Goal: Task Accomplishment & Management: Use online tool/utility

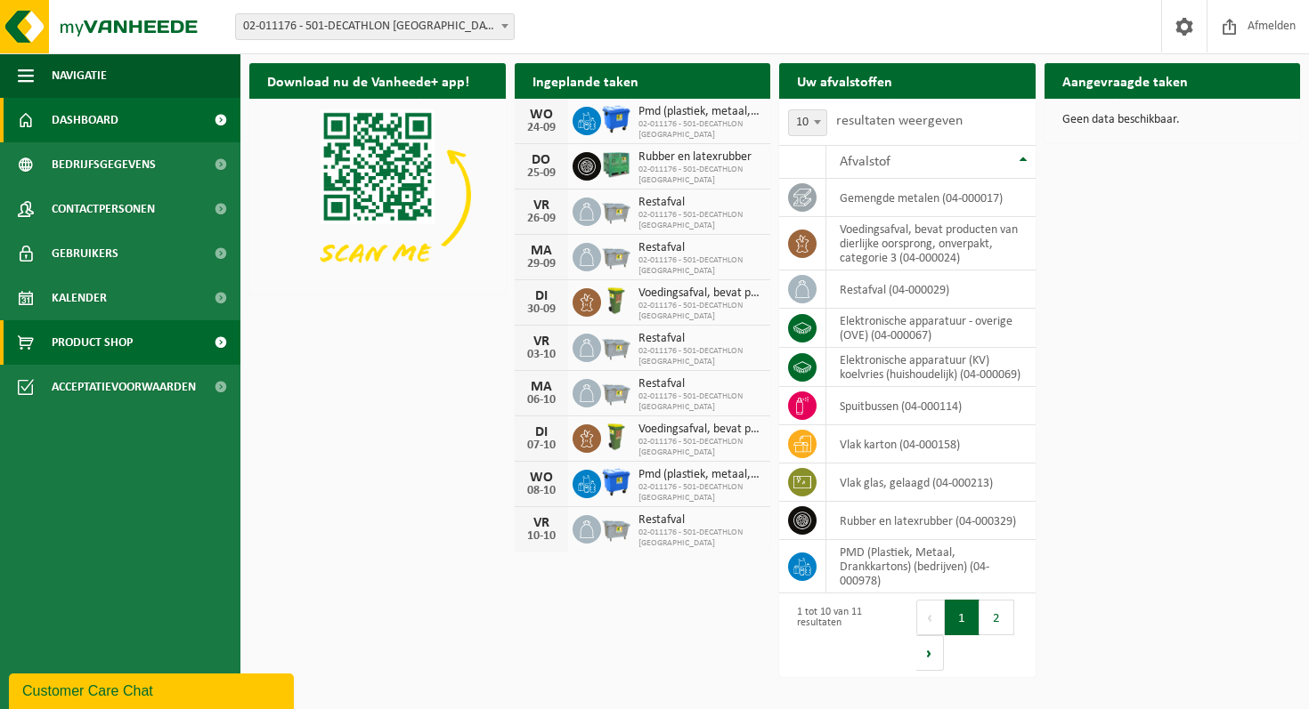
click at [105, 352] on span "Product Shop" at bounding box center [92, 342] width 81 height 45
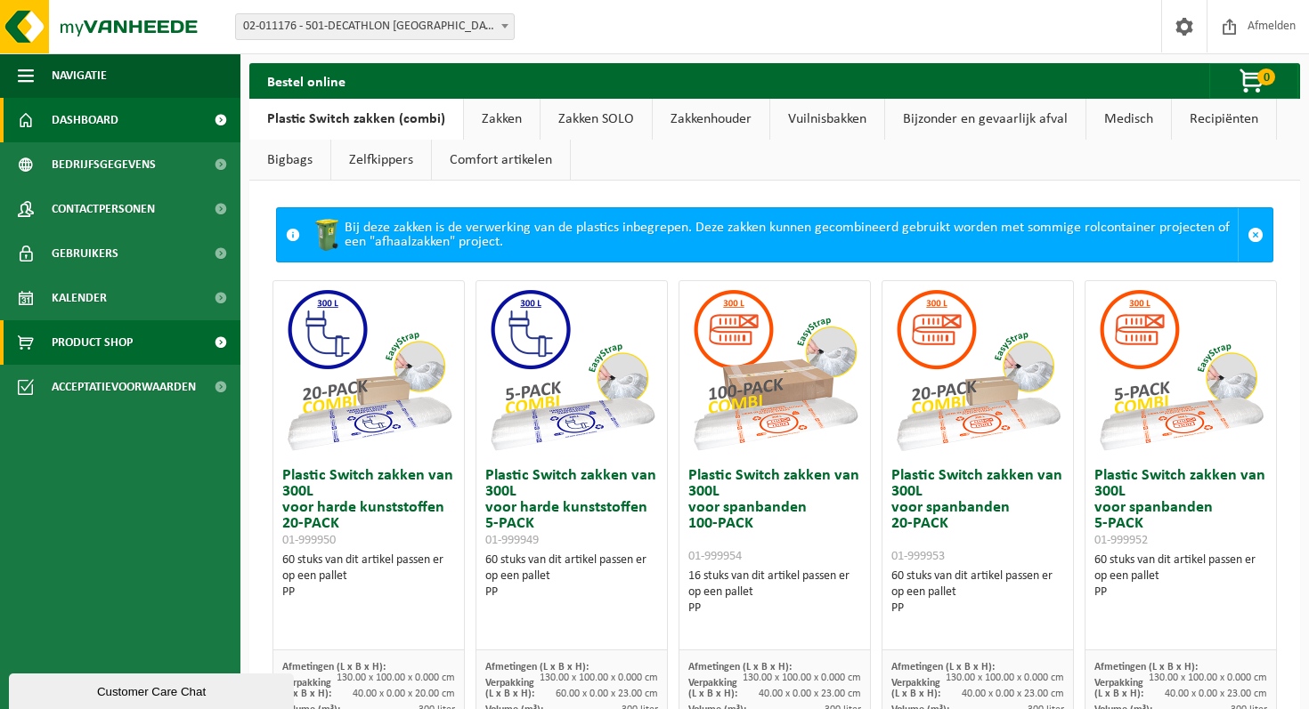
click at [87, 125] on span "Dashboard" at bounding box center [85, 120] width 67 height 45
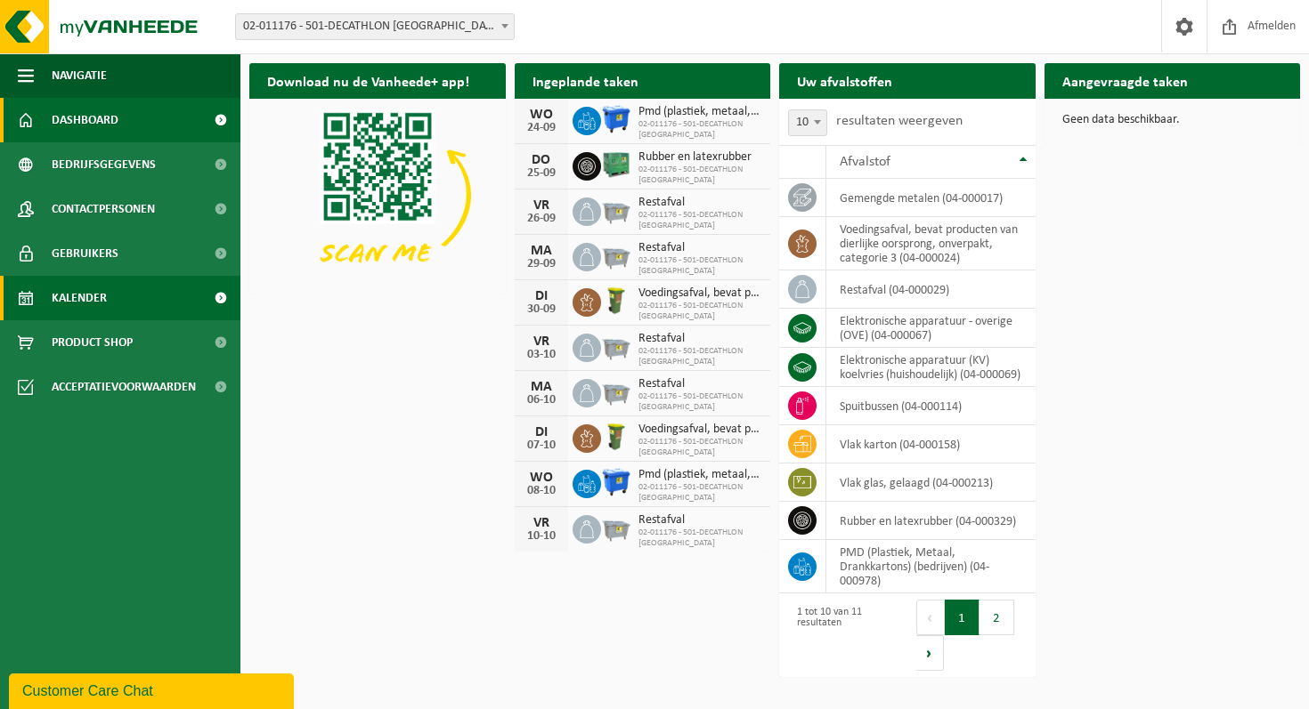
click at [92, 289] on span "Kalender" at bounding box center [79, 298] width 55 height 45
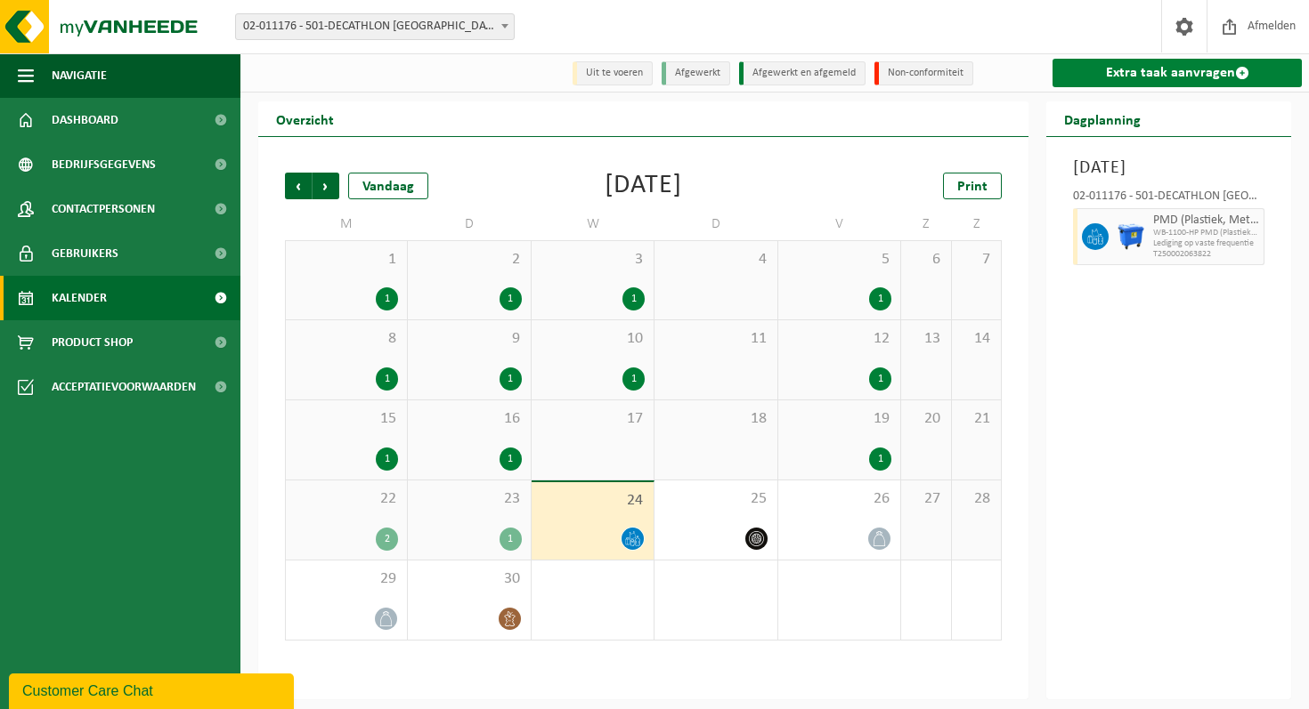
click at [1125, 73] on link "Extra taak aanvragen" at bounding box center [1176, 73] width 249 height 28
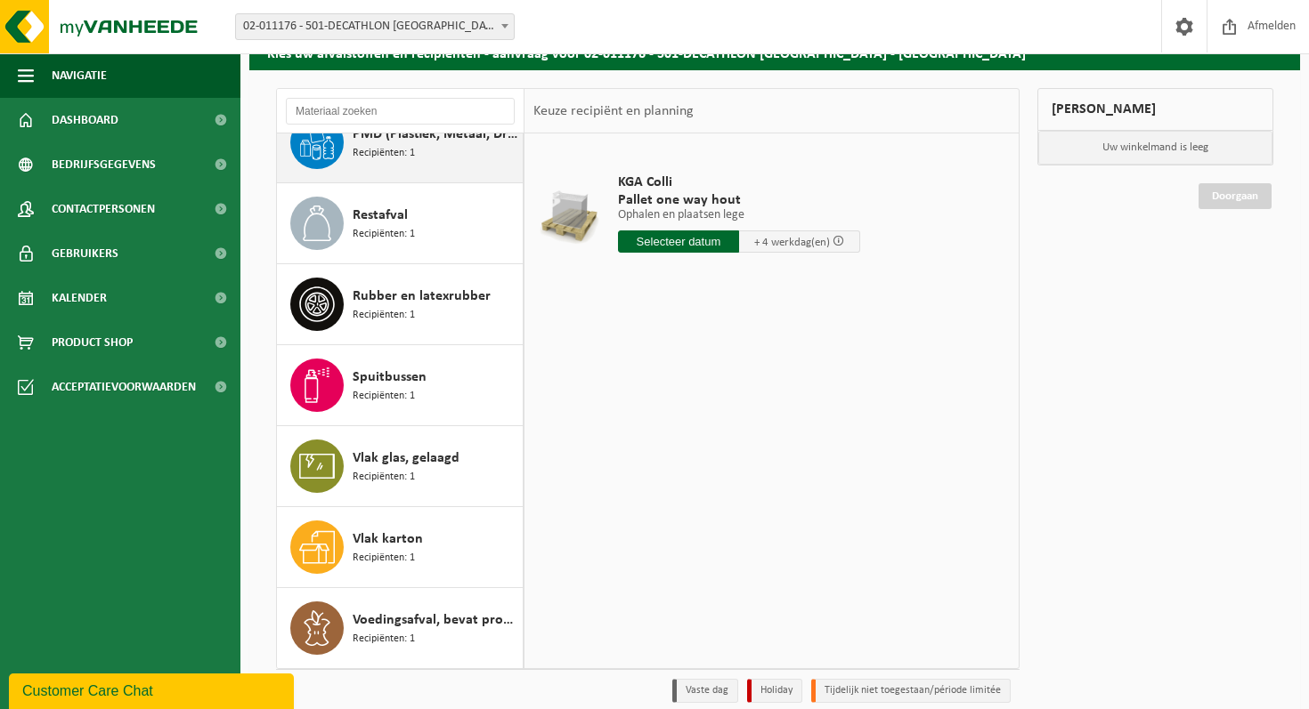
scroll to position [93, 0]
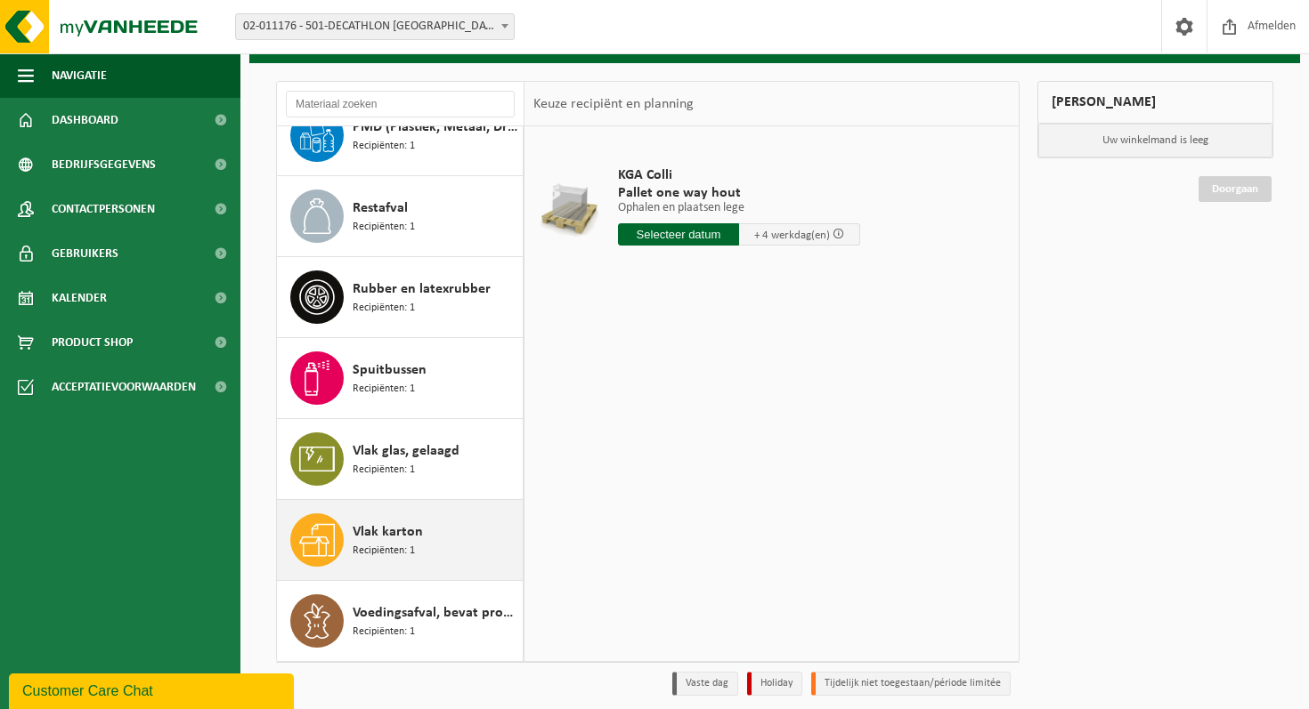
click at [419, 535] on span "Vlak karton" at bounding box center [388, 532] width 70 height 21
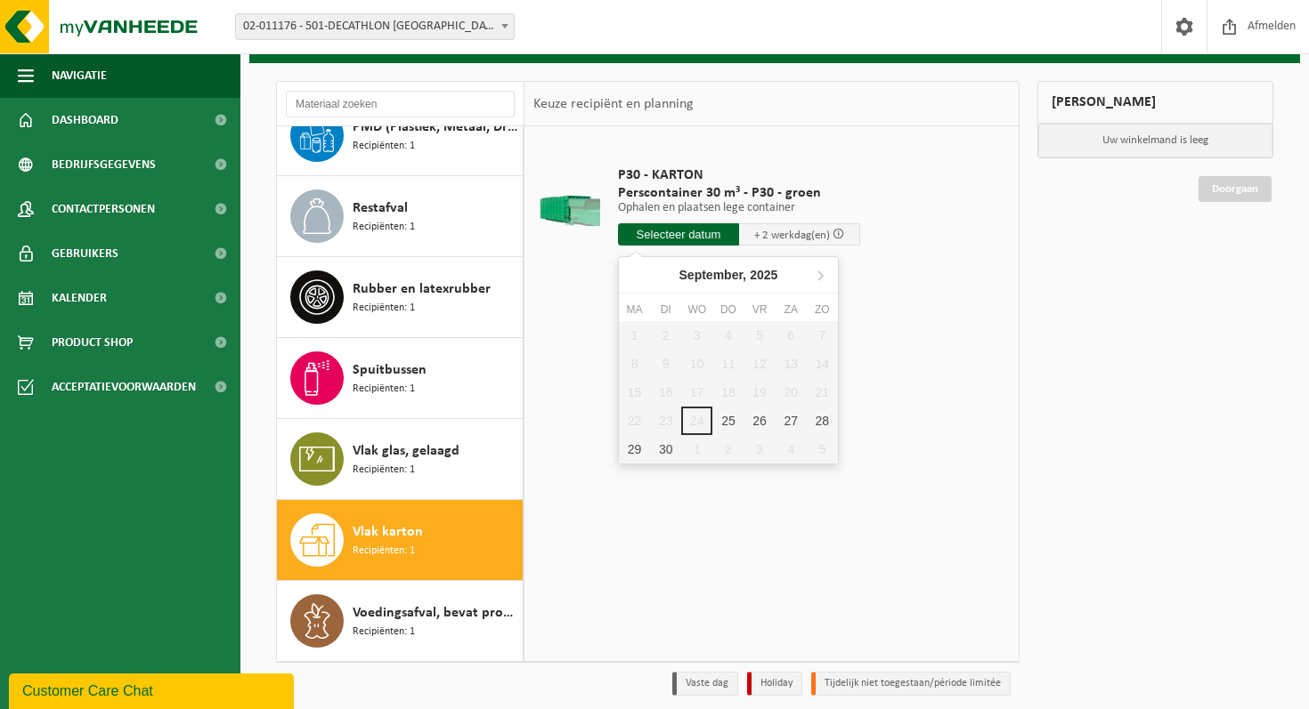
click at [692, 236] on input "text" at bounding box center [678, 234] width 121 height 22
click at [724, 417] on div "25" at bounding box center [727, 421] width 31 height 28
type input "Van 2025-09-25"
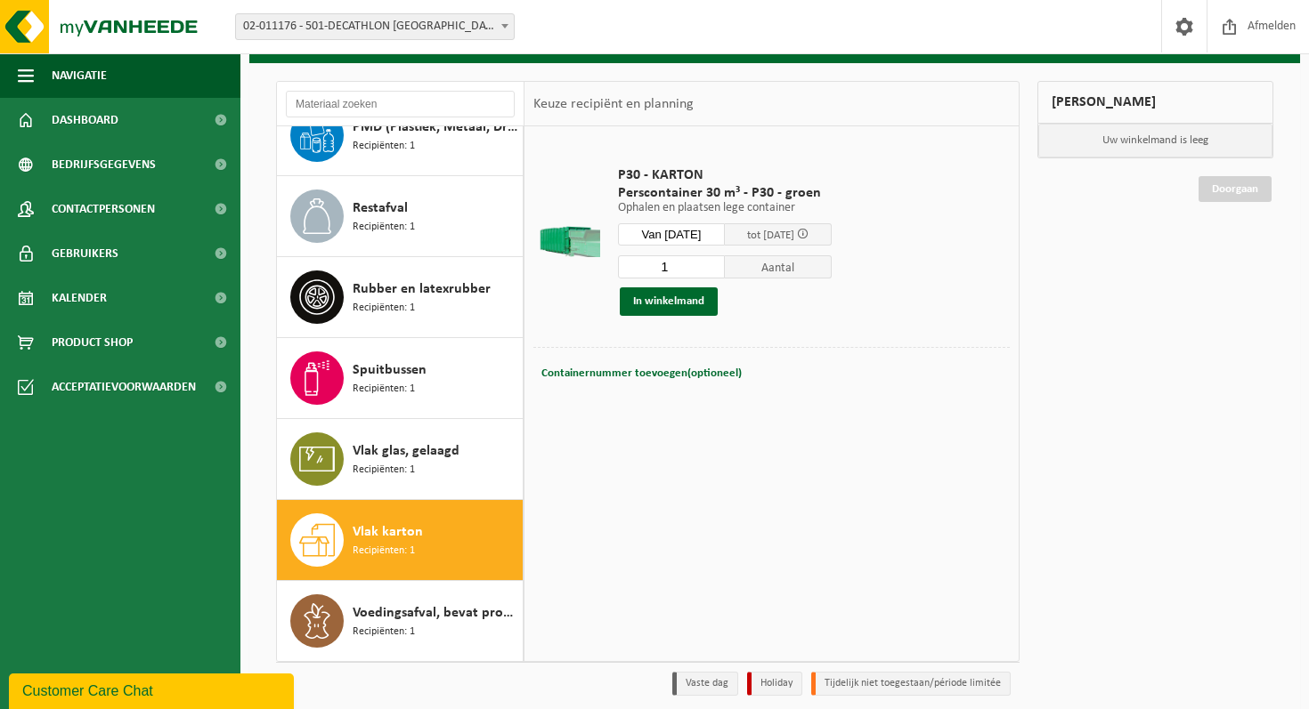
click at [779, 237] on span "tot 29/09/2025" at bounding box center [770, 236] width 47 height 12
click at [808, 234] on span at bounding box center [803, 234] width 12 height 12
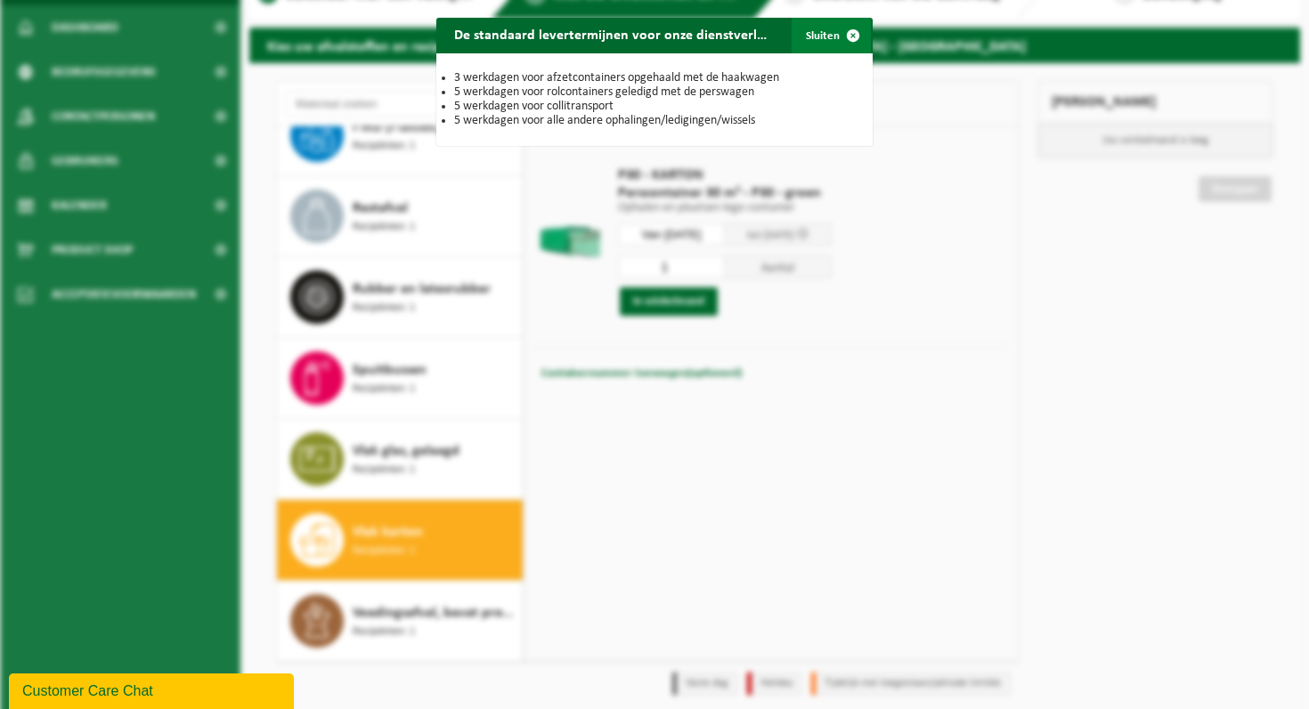
click at [842, 36] on span "button" at bounding box center [853, 36] width 36 height 36
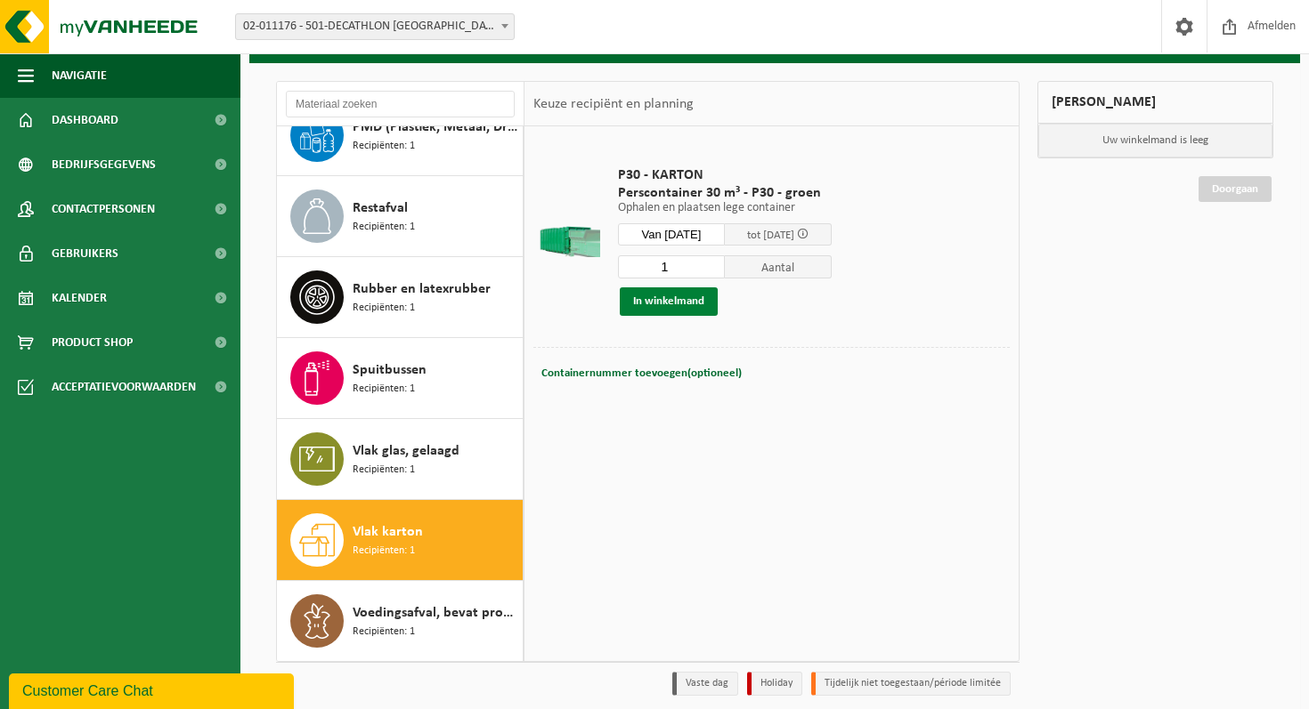
click at [685, 308] on button "In winkelmand" at bounding box center [669, 302] width 98 height 28
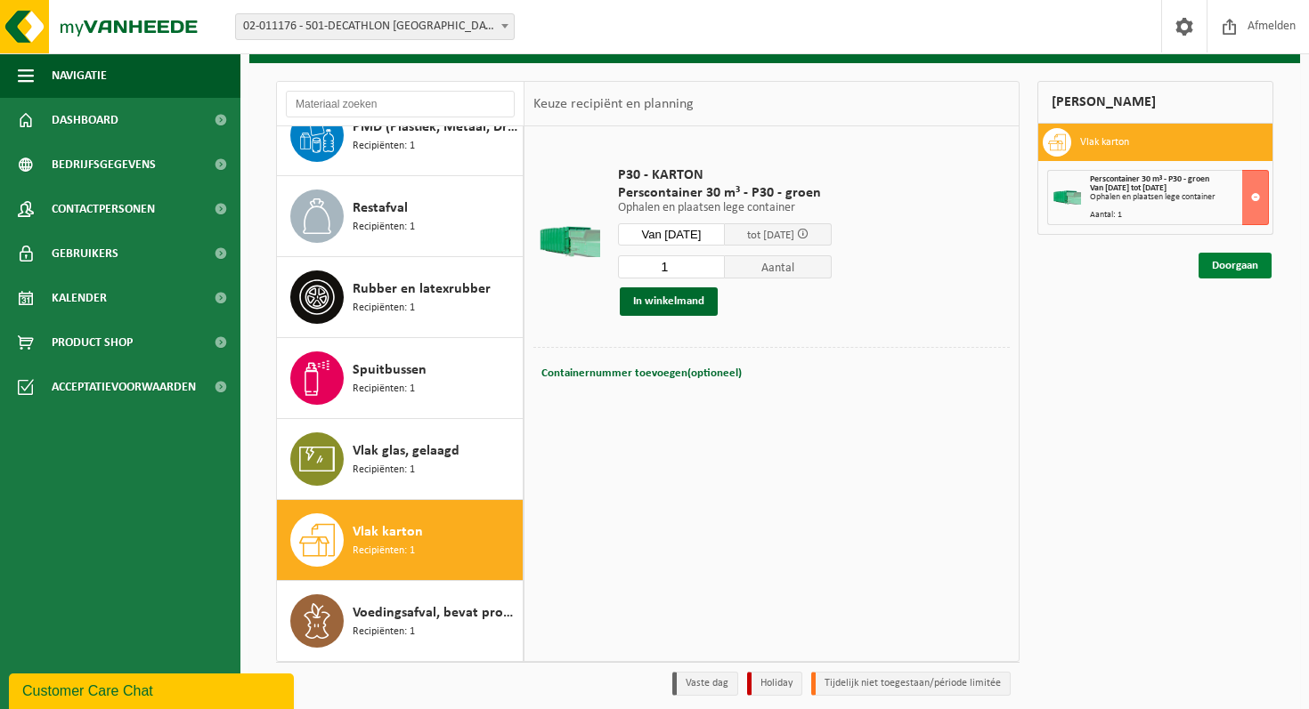
click at [1244, 271] on link "Doorgaan" at bounding box center [1234, 266] width 73 height 26
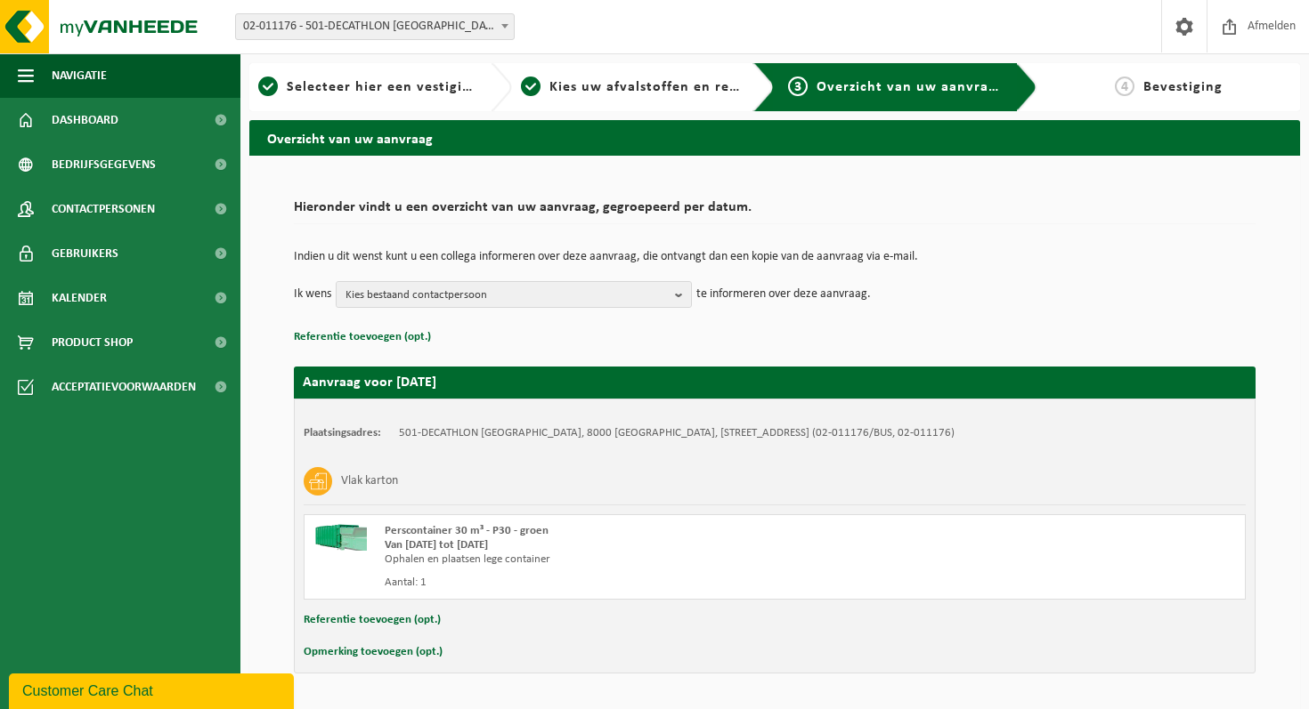
scroll to position [54, 0]
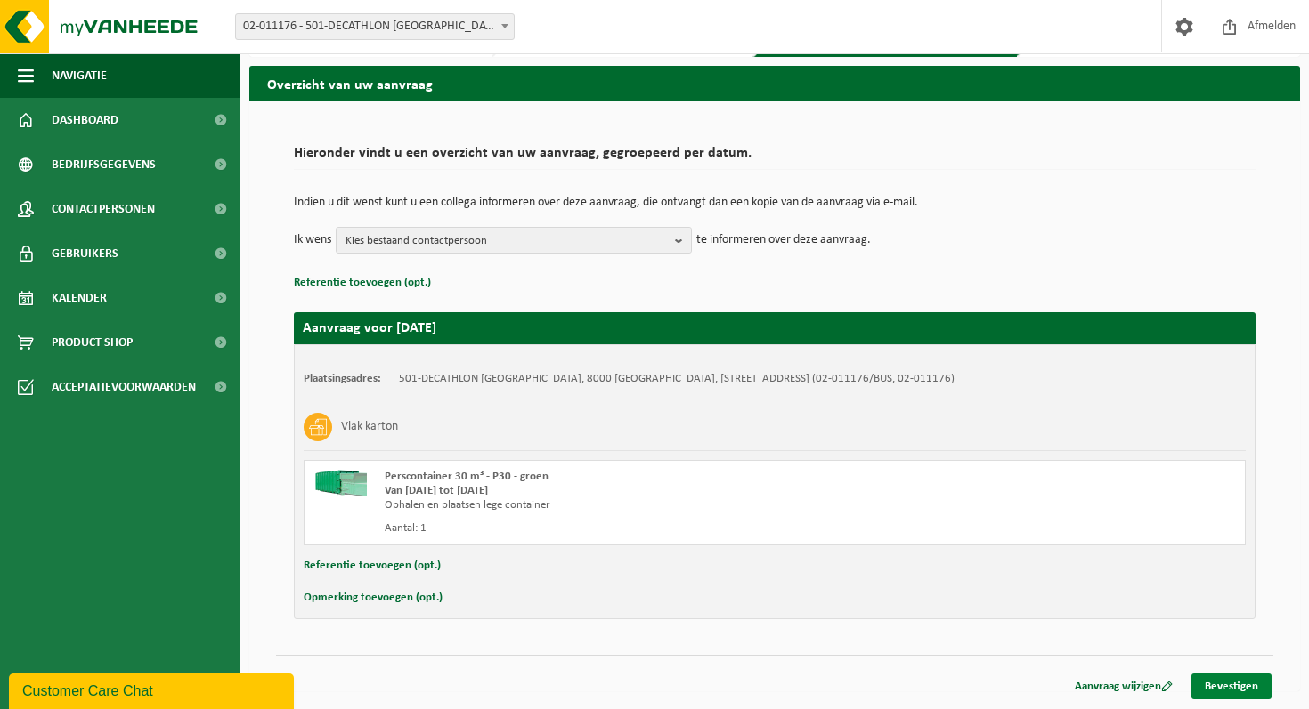
click at [1244, 688] on link "Bevestigen" at bounding box center [1231, 687] width 80 height 26
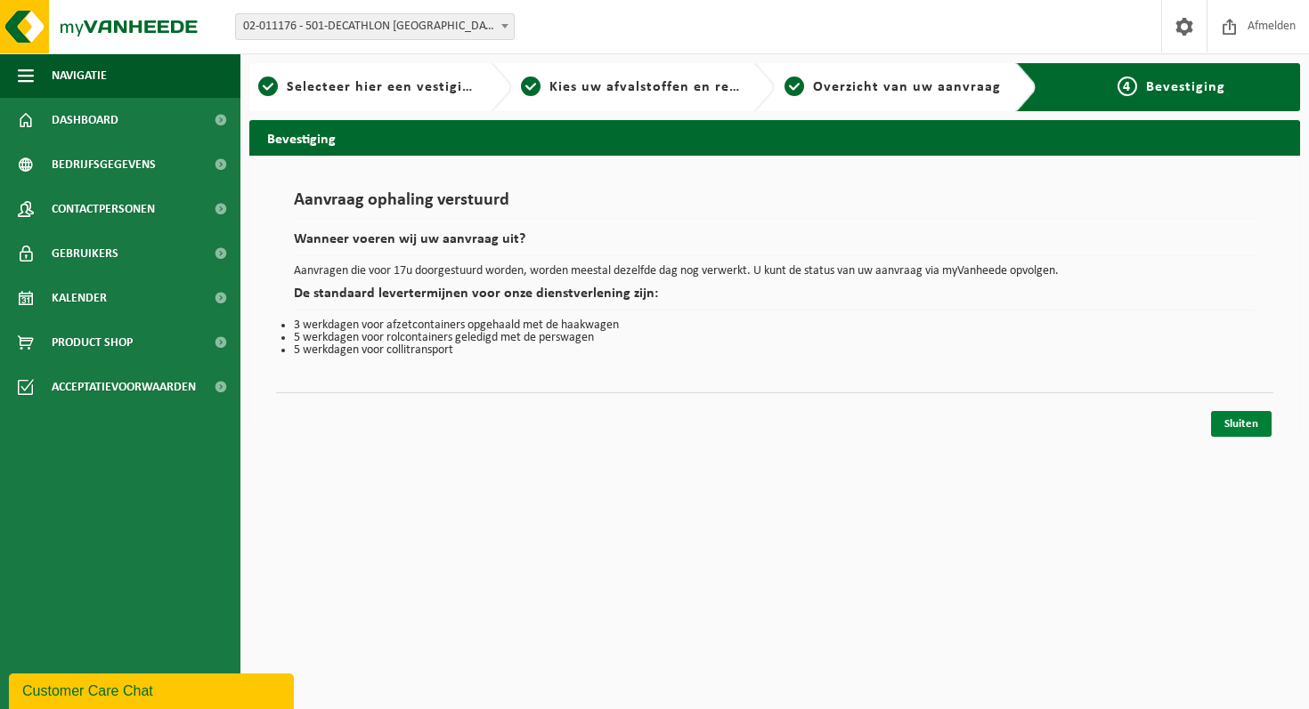
click at [1244, 432] on link "Sluiten" at bounding box center [1241, 424] width 61 height 26
